Goal: Transaction & Acquisition: Subscribe to service/newsletter

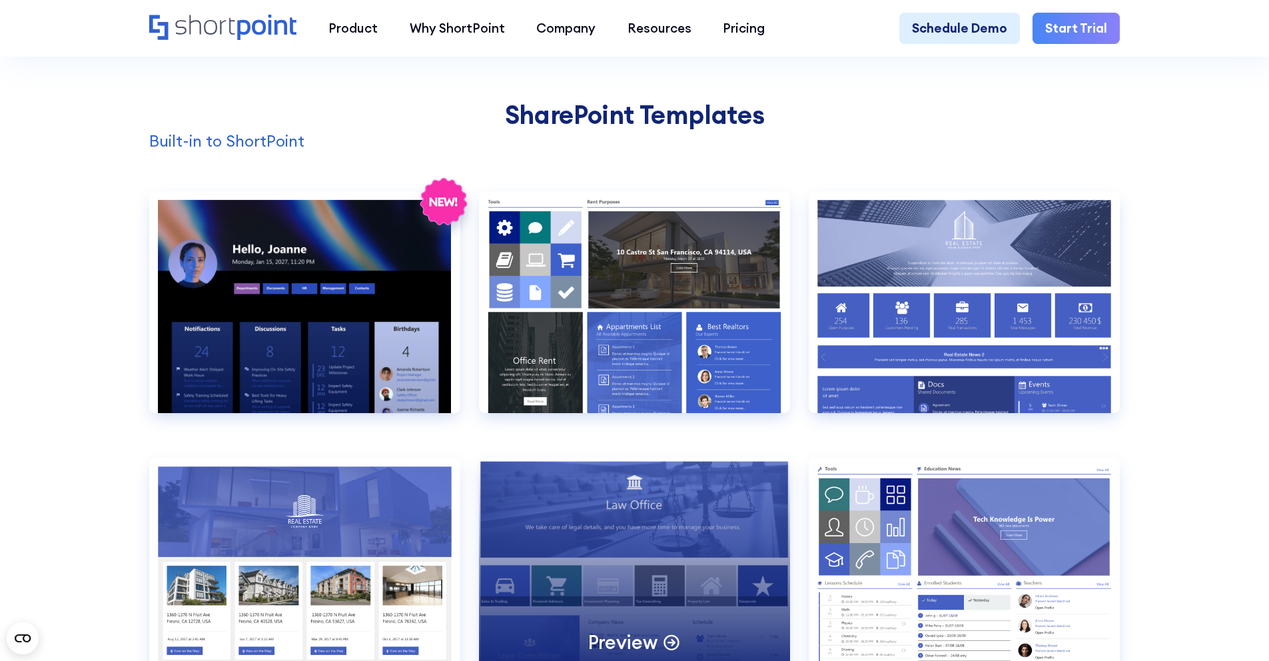
scroll to position [1394, 0]
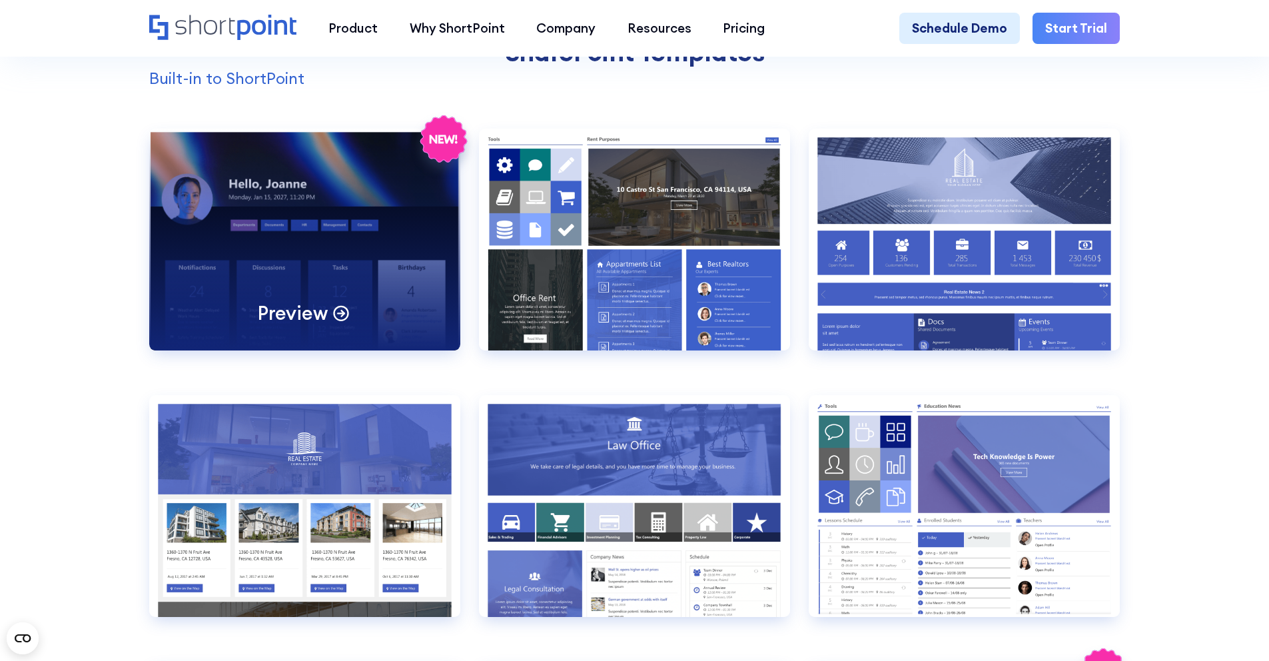
click at [397, 322] on div "Preview" at bounding box center [304, 240] width 311 height 222
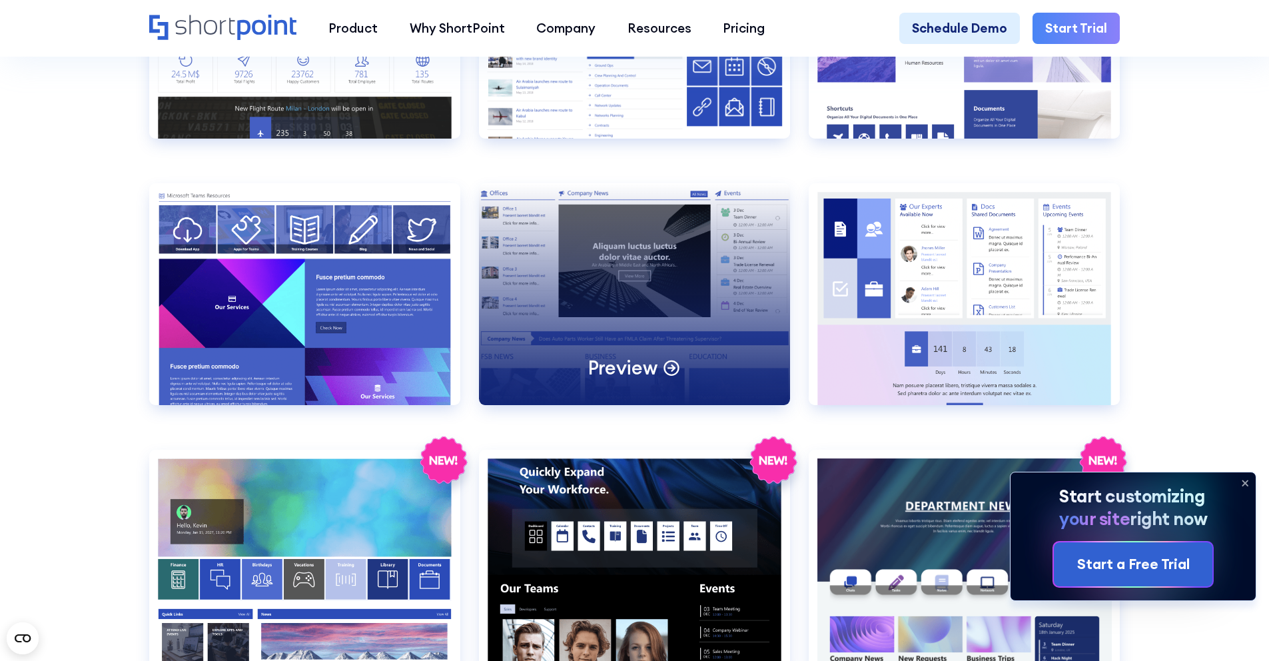
scroll to position [2140, 0]
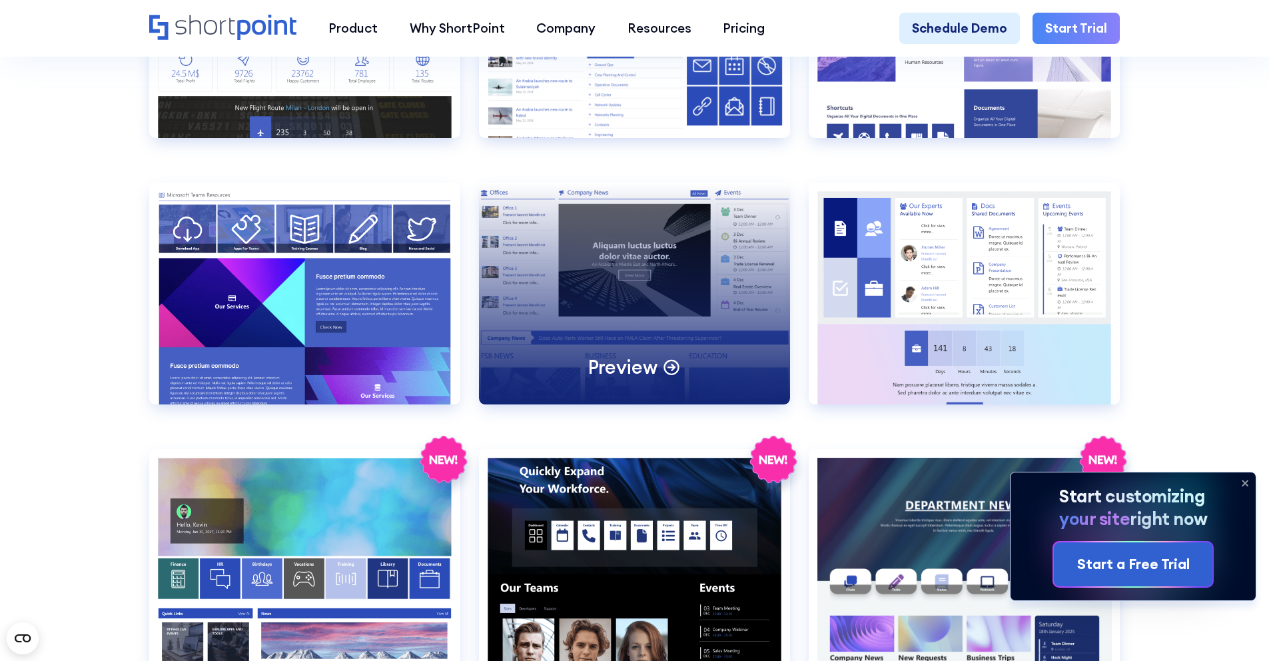
click at [625, 346] on div "Preview" at bounding box center [634, 294] width 311 height 222
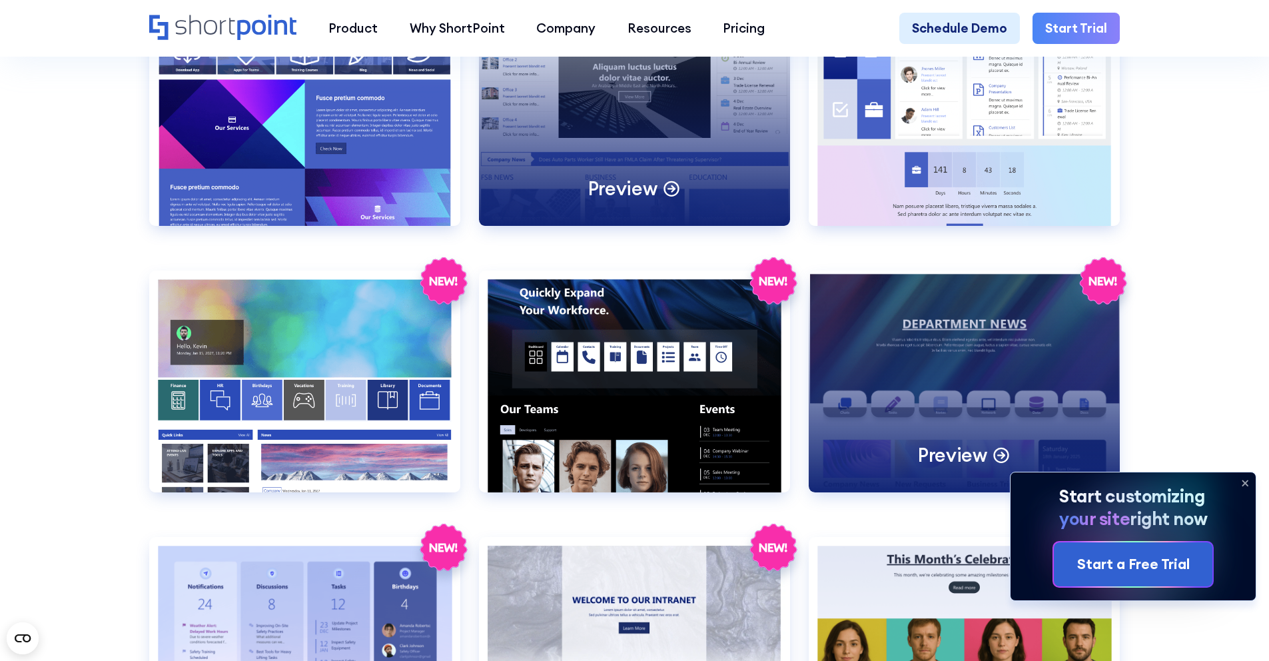
scroll to position [2358, 0]
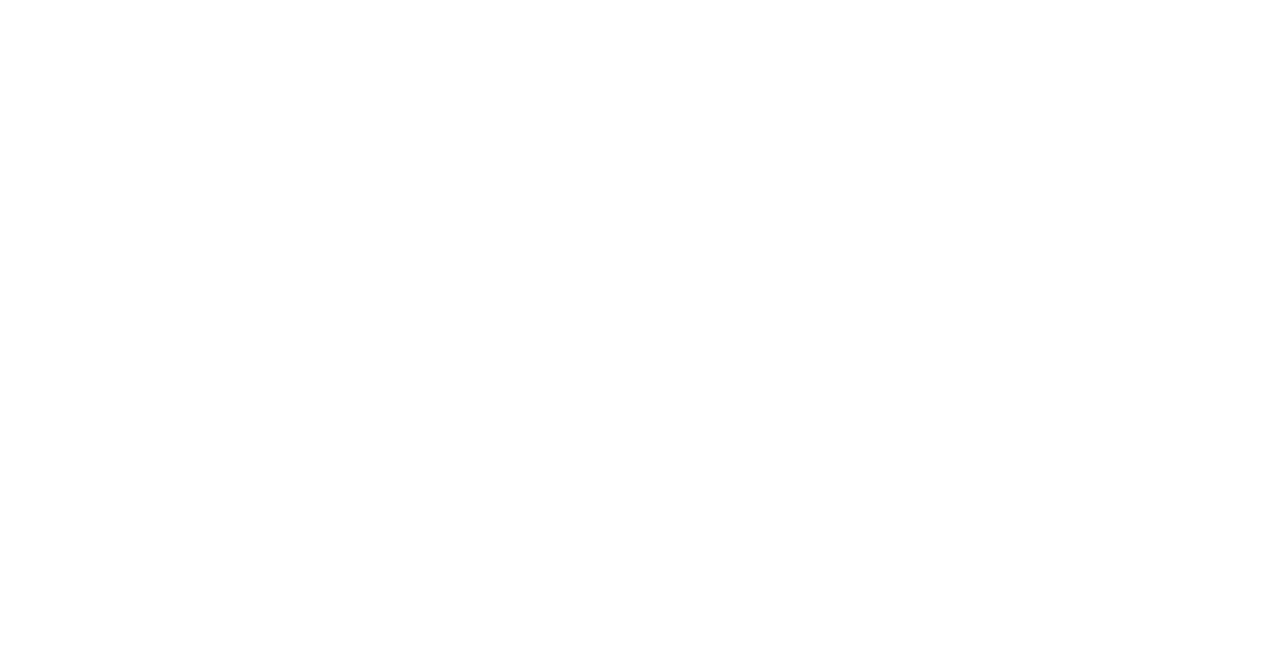
select select "+351"
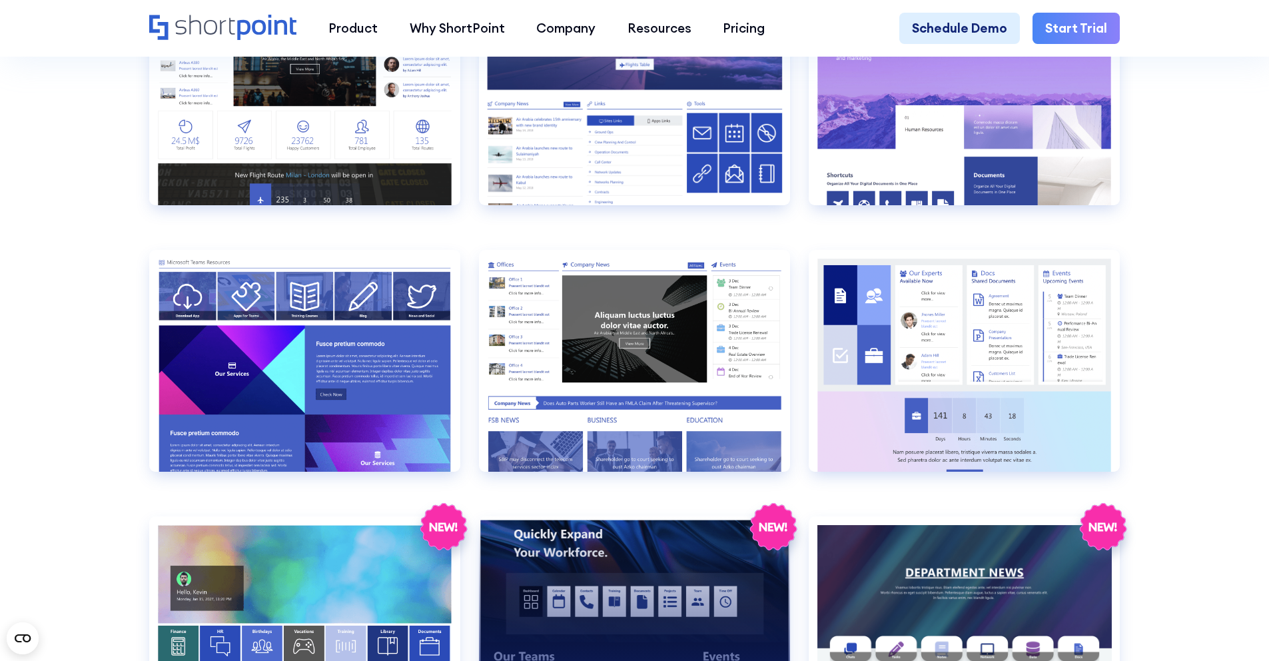
scroll to position [2319, 0]
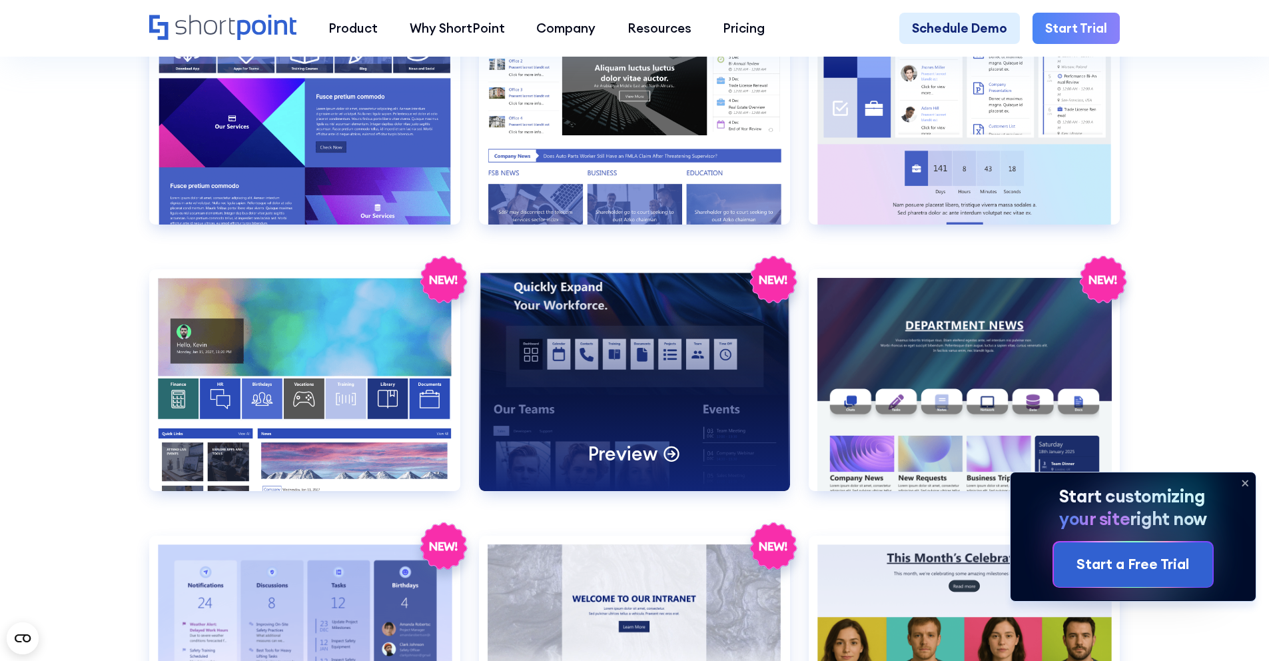
click at [637, 416] on div "Preview" at bounding box center [634, 380] width 311 height 222
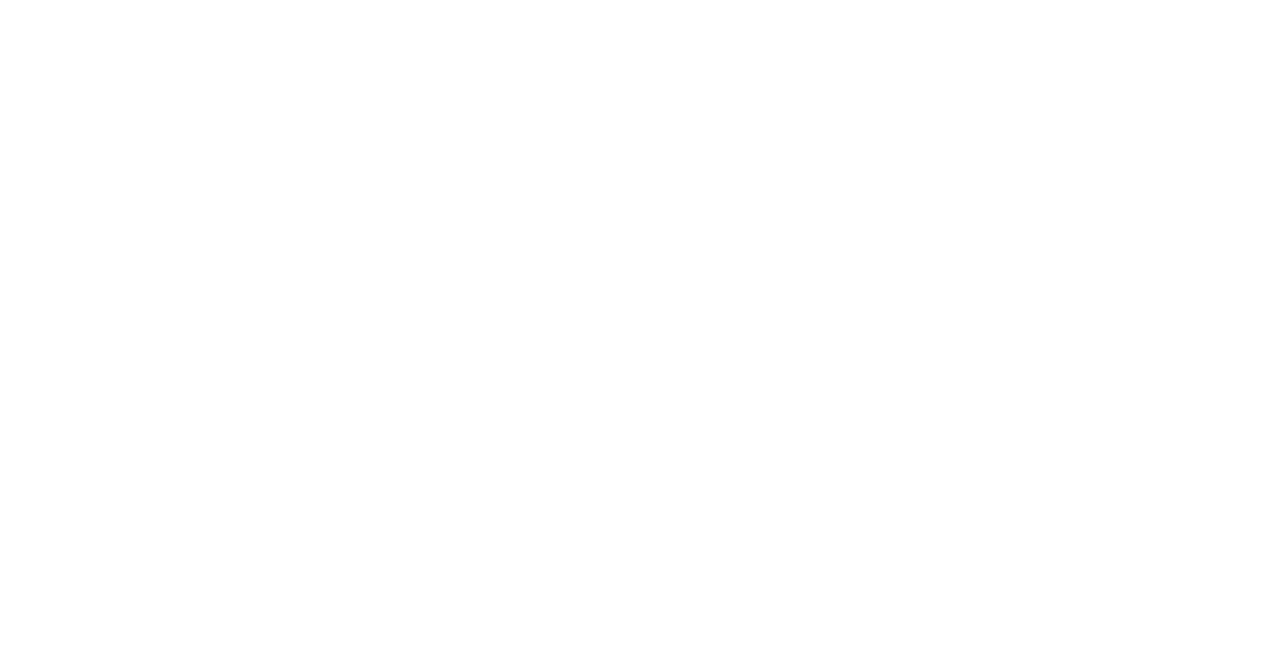
select select "+351"
